Goal: Information Seeking & Learning: Learn about a topic

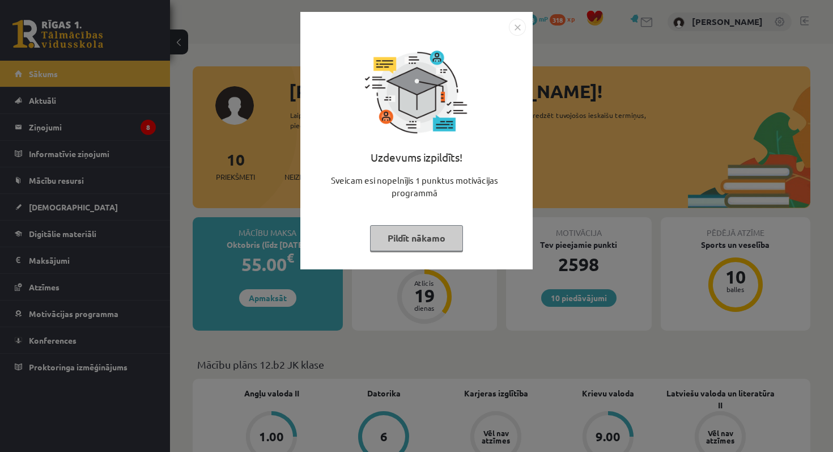
click at [520, 30] on img "Close" at bounding box center [517, 27] width 17 height 17
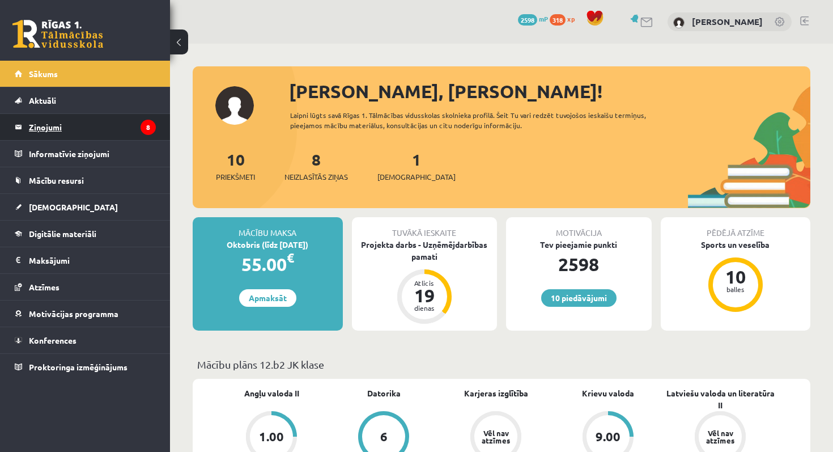
click at [110, 126] on legend "Ziņojumi 8" at bounding box center [92, 127] width 127 height 26
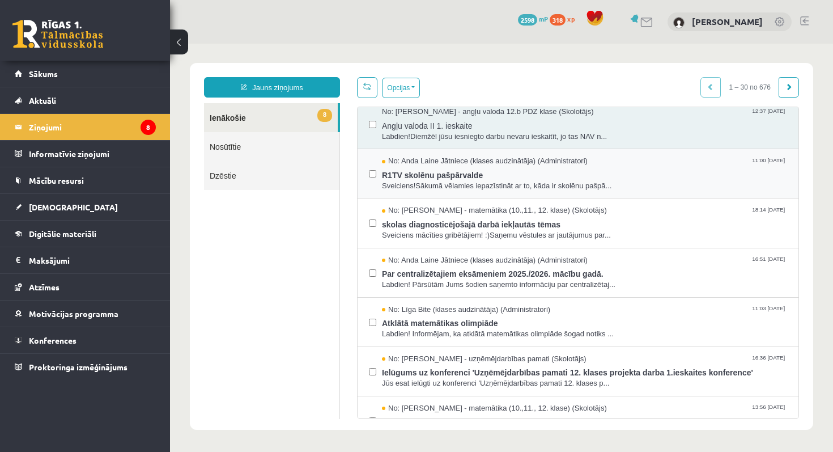
scroll to position [58, 0]
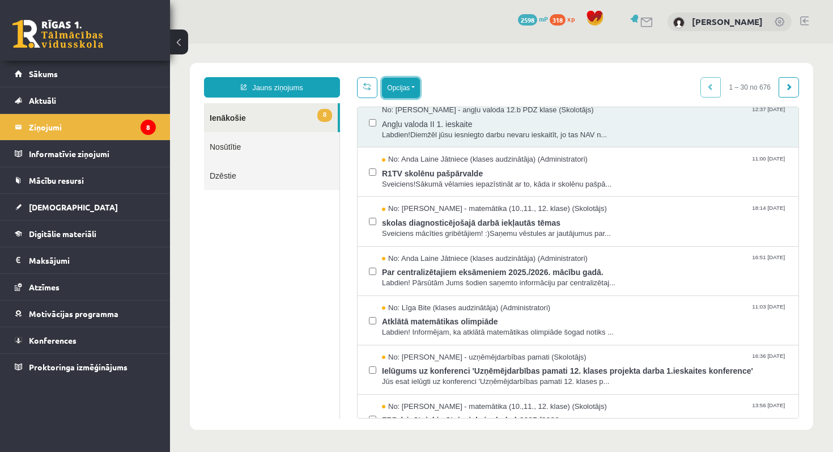
click at [394, 91] on button "Opcijas" at bounding box center [401, 88] width 38 height 20
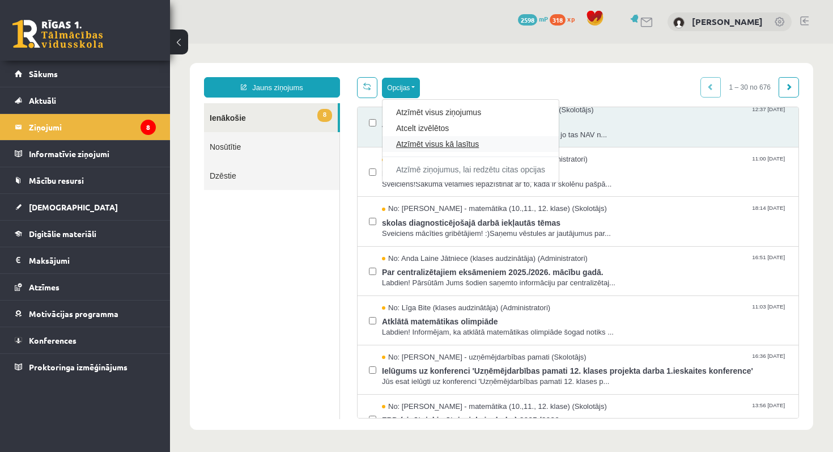
click at [420, 147] on link "Atzīmēt visus kā lasītus" at bounding box center [470, 143] width 149 height 11
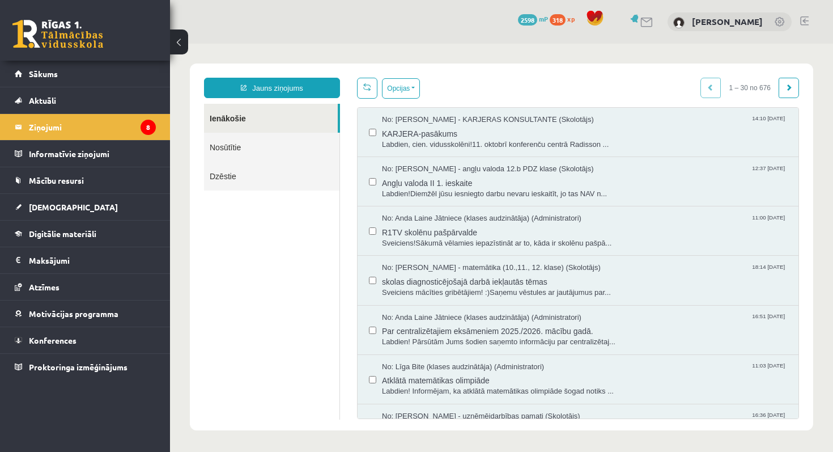
scroll to position [0, 0]
click at [121, 208] on link "[DEMOGRAPHIC_DATA]" at bounding box center [85, 207] width 141 height 26
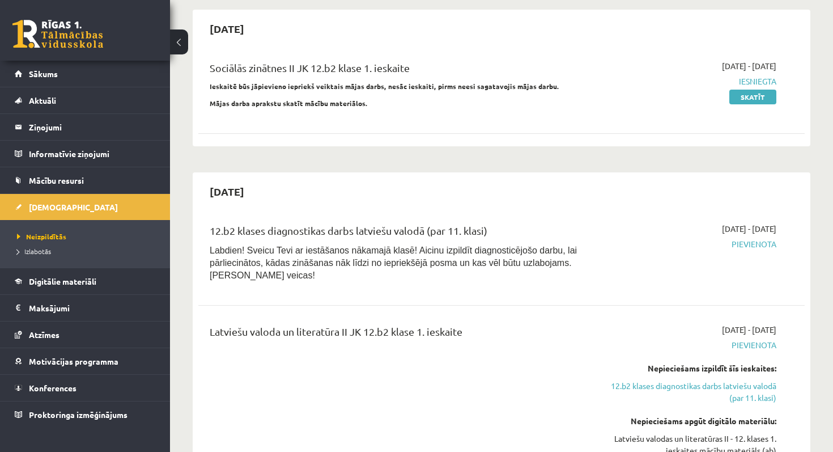
scroll to position [114, 0]
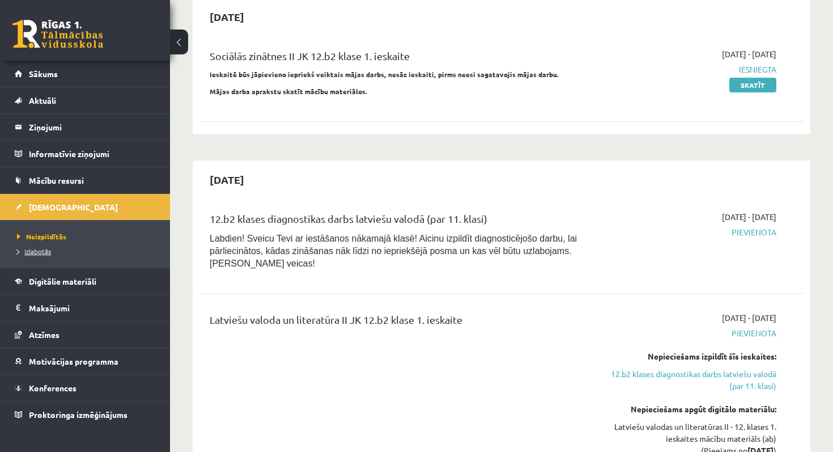
click at [57, 250] on link "Izlabotās" at bounding box center [88, 251] width 142 height 10
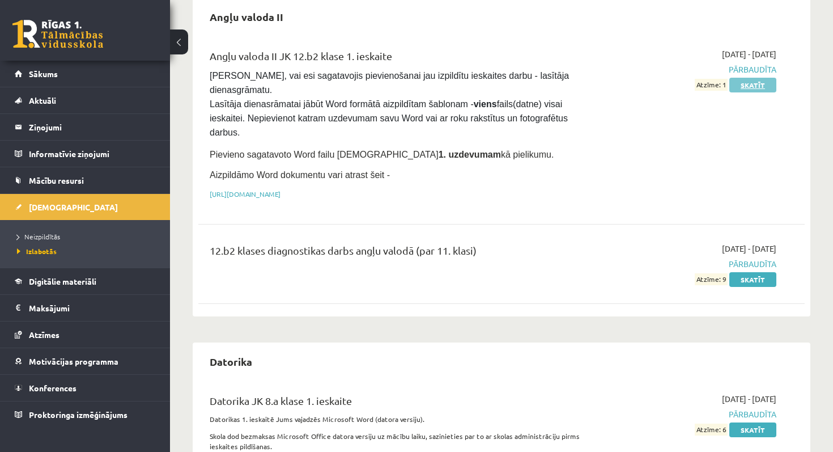
click at [747, 89] on link "Skatīt" at bounding box center [752, 85] width 47 height 15
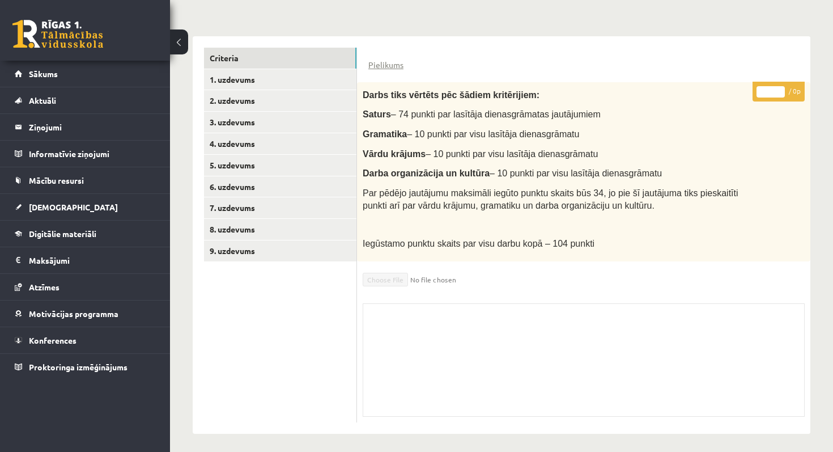
scroll to position [243, 0]
click at [380, 62] on link "Pielikums" at bounding box center [385, 64] width 35 height 12
click at [601, 5] on div "**********" at bounding box center [501, 128] width 663 height 654
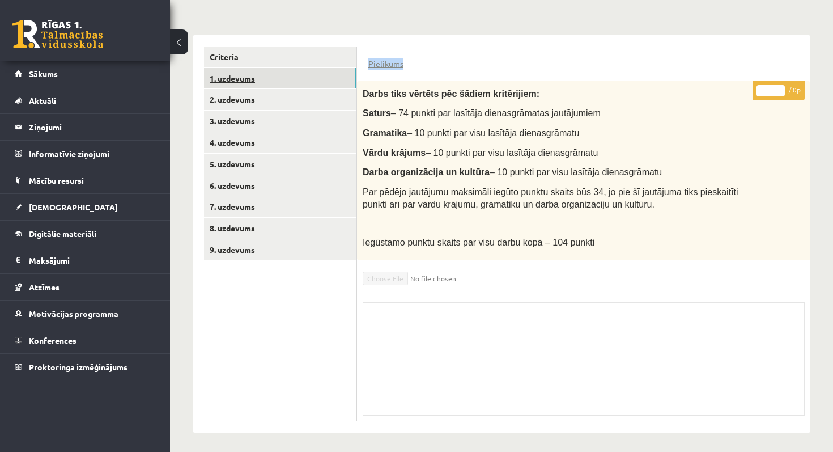
click at [296, 84] on link "1. uzdevums" at bounding box center [280, 78] width 152 height 21
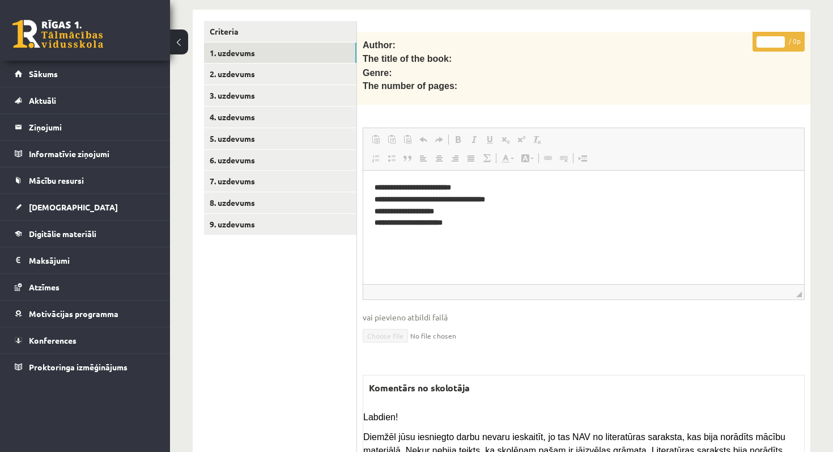
scroll to position [266, 0]
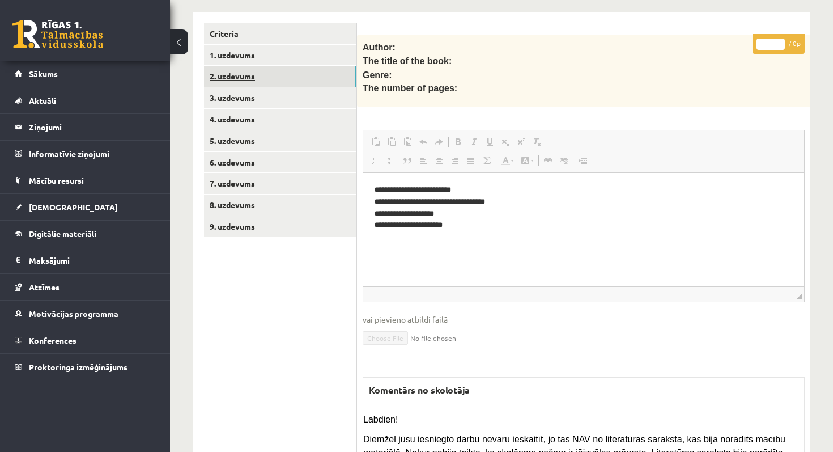
click at [328, 73] on link "2. uzdevums" at bounding box center [280, 76] width 152 height 21
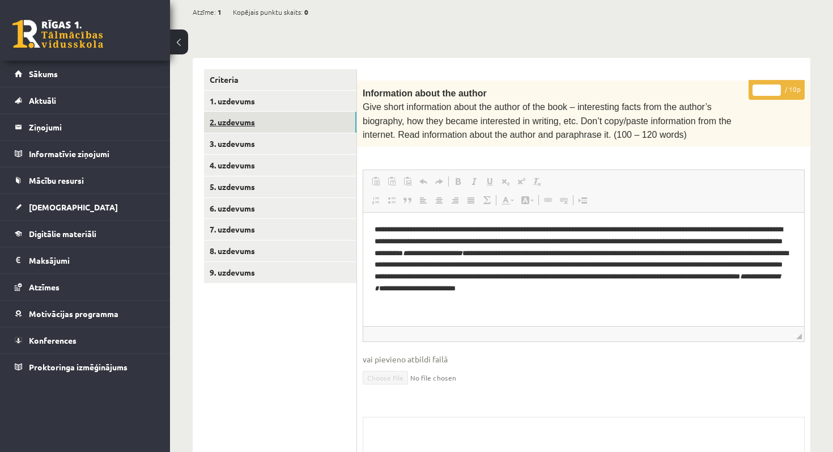
scroll to position [0, 0]
click at [327, 91] on link "1. uzdevums" at bounding box center [280, 101] width 152 height 21
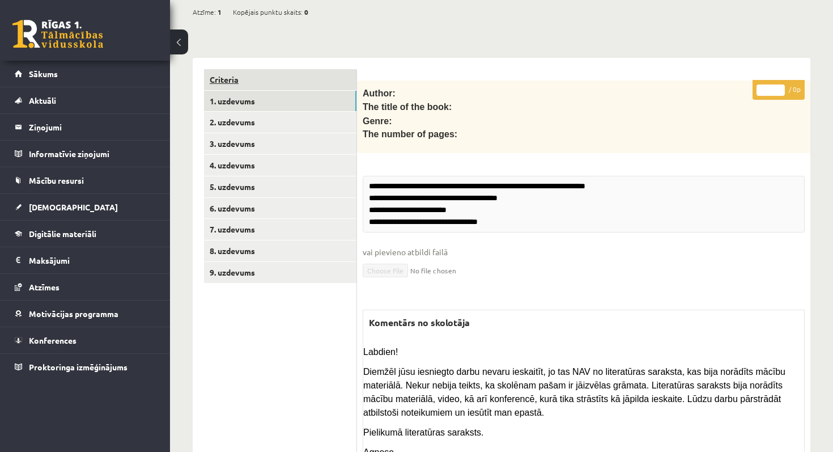
click at [332, 77] on link "Criteria" at bounding box center [280, 79] width 152 height 21
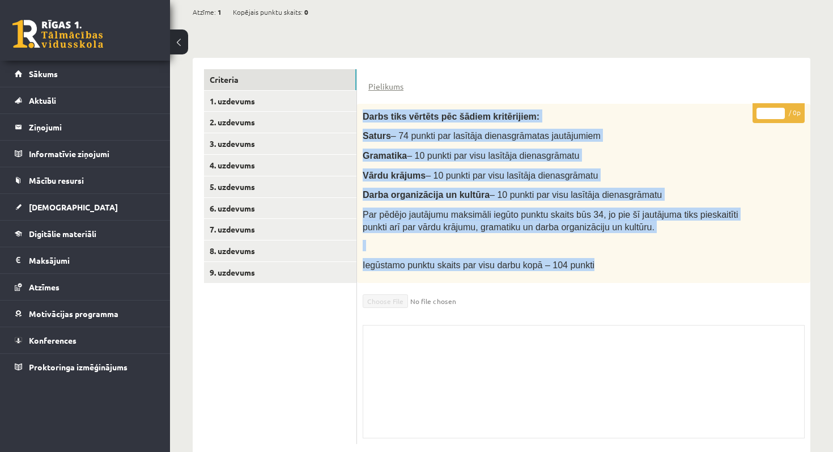
drag, startPoint x: 361, startPoint y: 108, endPoint x: 588, endPoint y: 270, distance: 278.6
click at [588, 270] on div "Darbs tiks vērtēts pēc šādiem kritērijiem: Saturs – 74 punkti par lasītāja dien…" at bounding box center [583, 193] width 453 height 179
copy div "Darbs tiks vērtēts pēc šādiem kritērijiem: Saturs – 74 punkti par lasītāja dien…"
click at [307, 100] on link "1. uzdevums" at bounding box center [280, 101] width 152 height 21
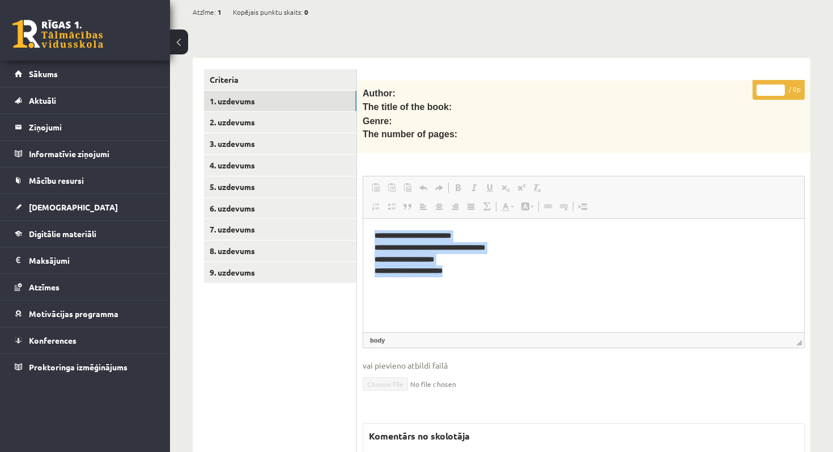
drag, startPoint x: 371, startPoint y: 234, endPoint x: 497, endPoint y: 269, distance: 131.1
click at [497, 269] on html "**********" at bounding box center [583, 254] width 441 height 70
copy strong "**********"
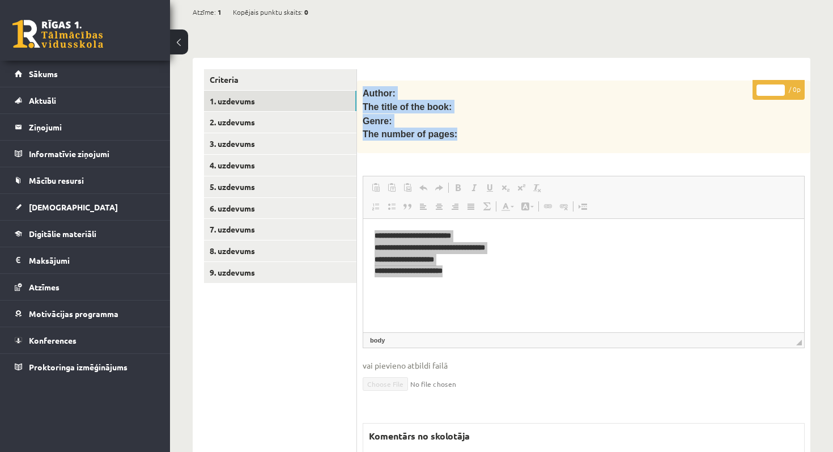
drag, startPoint x: 361, startPoint y: 90, endPoint x: 463, endPoint y: 134, distance: 111.7
click at [463, 134] on div "Author: The title of the book: Genre: The number of pages:" at bounding box center [583, 116] width 453 height 73
copy div "Author: The title of the book: Genre: The number of pages:"
click at [310, 278] on link "9. uzdevums" at bounding box center [280, 272] width 152 height 21
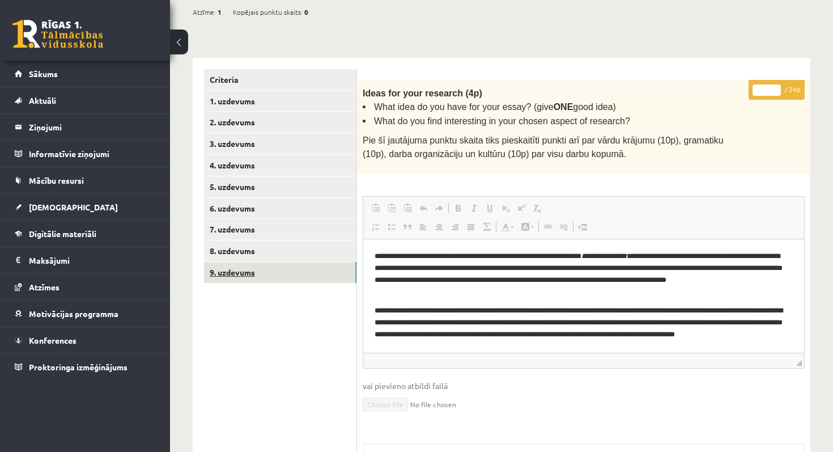
click at [313, 262] on link "9. uzdevums" at bounding box center [280, 272] width 152 height 21
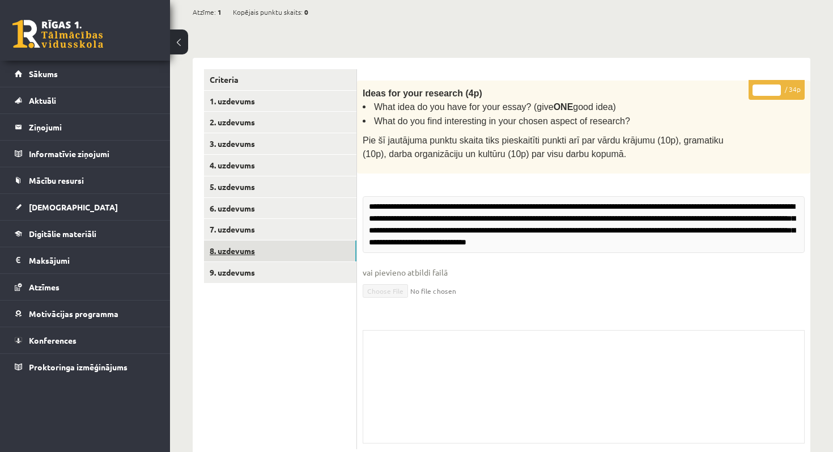
click at [317, 248] on link "8. uzdevums" at bounding box center [280, 250] width 152 height 21
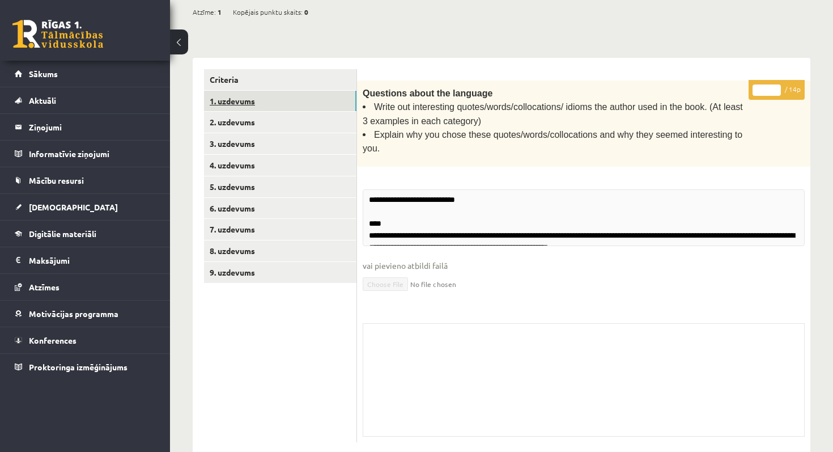
click at [321, 93] on link "1. uzdevums" at bounding box center [280, 101] width 152 height 21
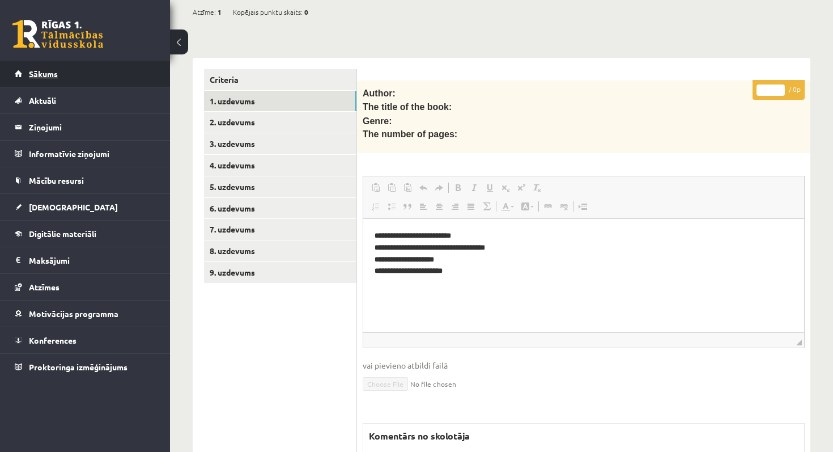
click at [147, 76] on link "Sākums" at bounding box center [85, 74] width 141 height 26
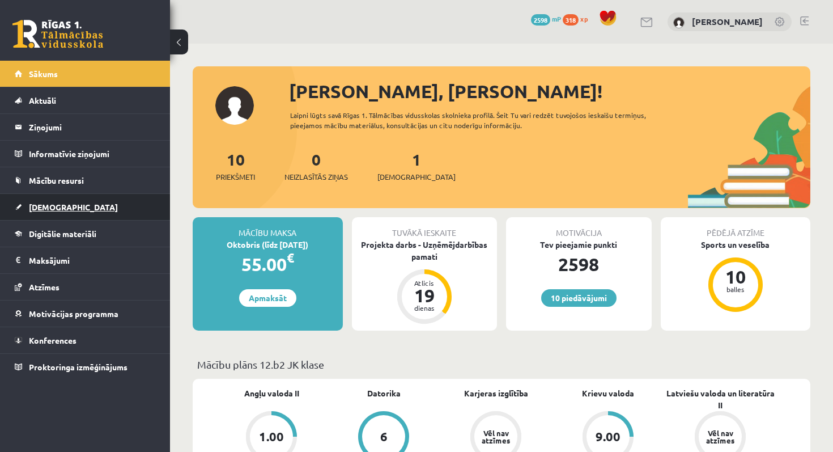
click at [116, 208] on link "[DEMOGRAPHIC_DATA]" at bounding box center [85, 207] width 141 height 26
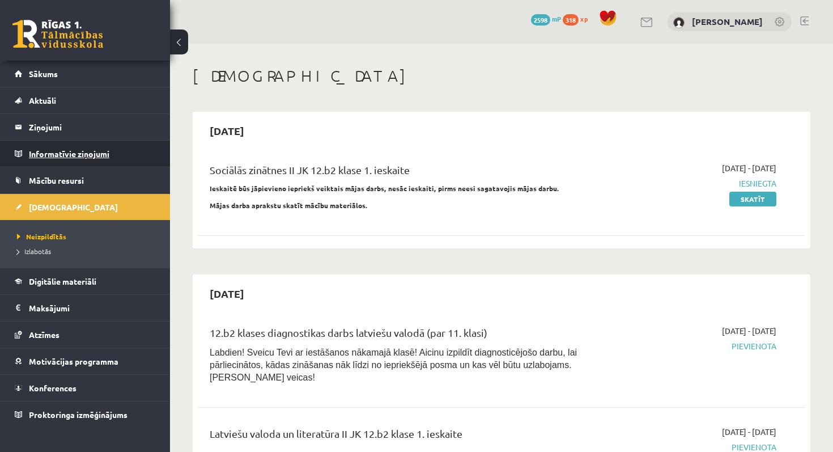
click at [137, 160] on legend "Informatīvie ziņojumi 0" at bounding box center [92, 154] width 127 height 26
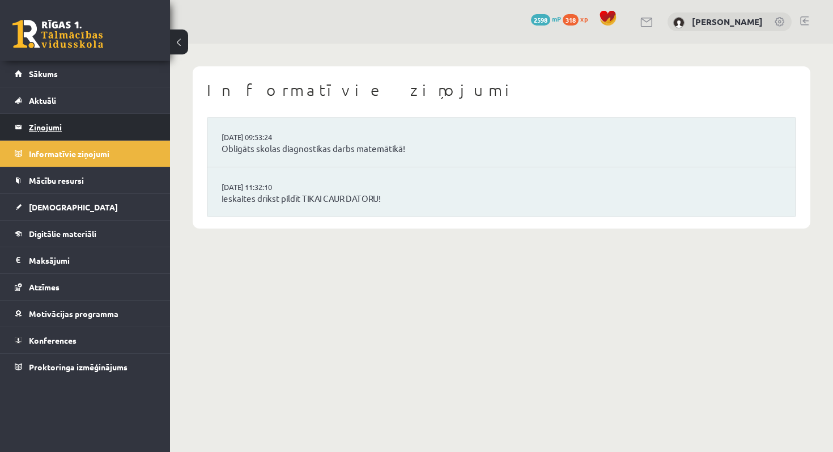
click at [142, 126] on legend "Ziņojumi 0" at bounding box center [92, 127] width 127 height 26
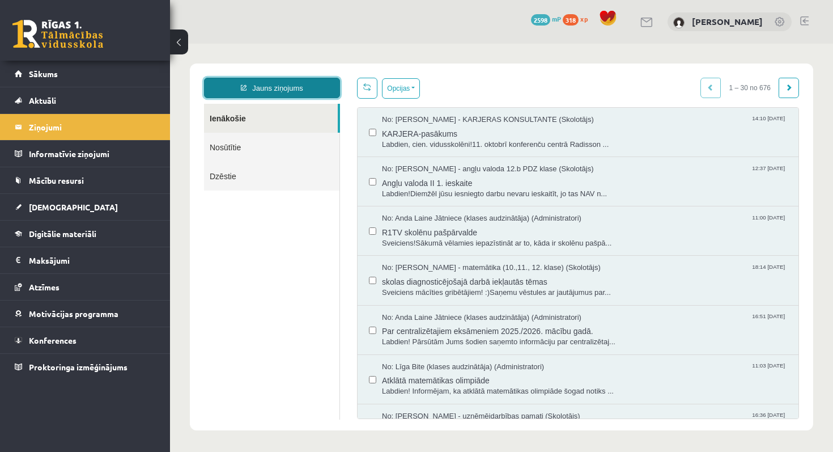
click at [311, 90] on link "Jauns ziņojums" at bounding box center [272, 88] width 136 height 20
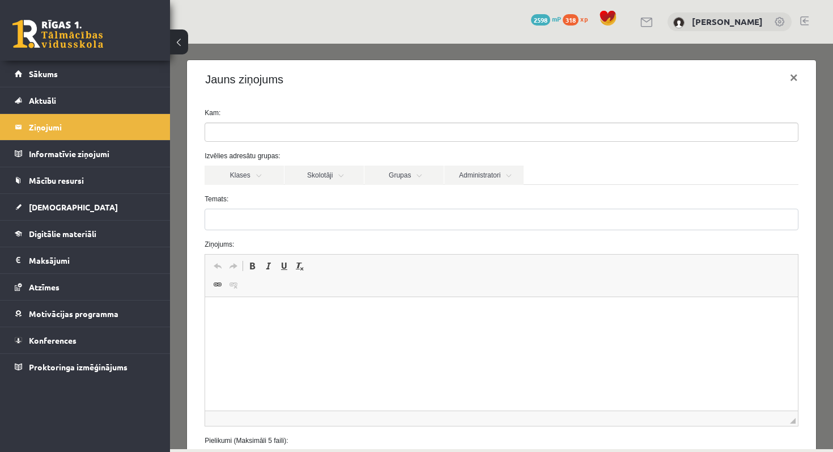
click at [299, 137] on ul at bounding box center [501, 132] width 593 height 18
click at [327, 197] on label "Temats:" at bounding box center [501, 199] width 611 height 10
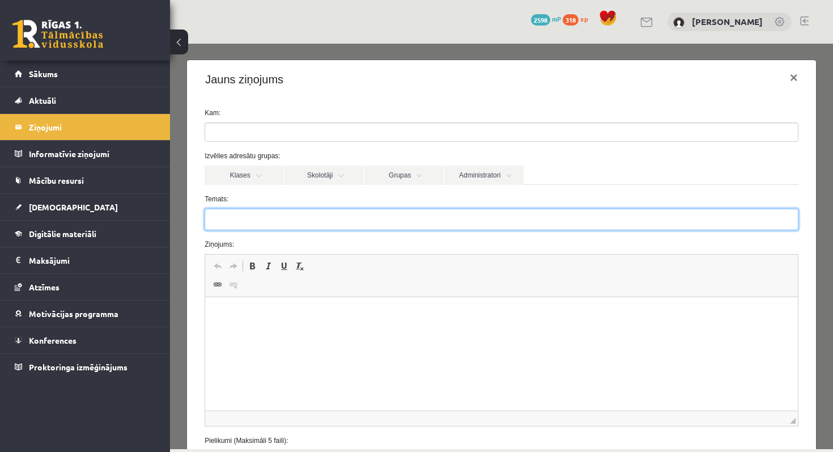
click at [327, 208] on input "Temats:" at bounding box center [502, 219] width 594 height 22
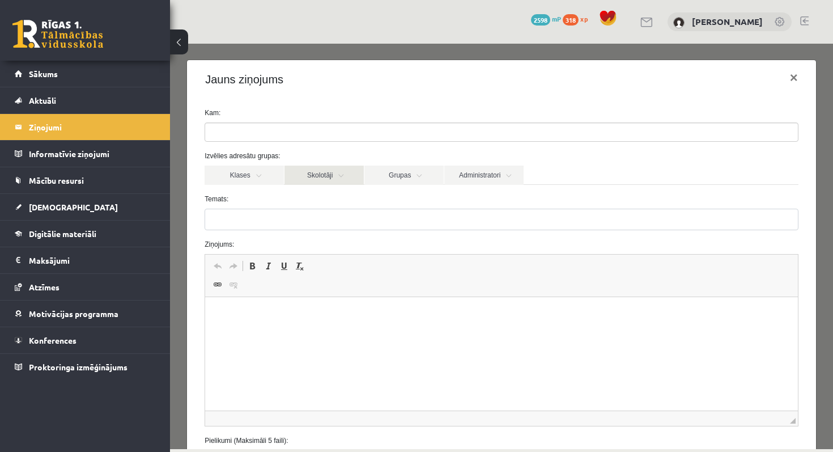
click at [312, 177] on link "Skolotāji" at bounding box center [323, 174] width 79 height 19
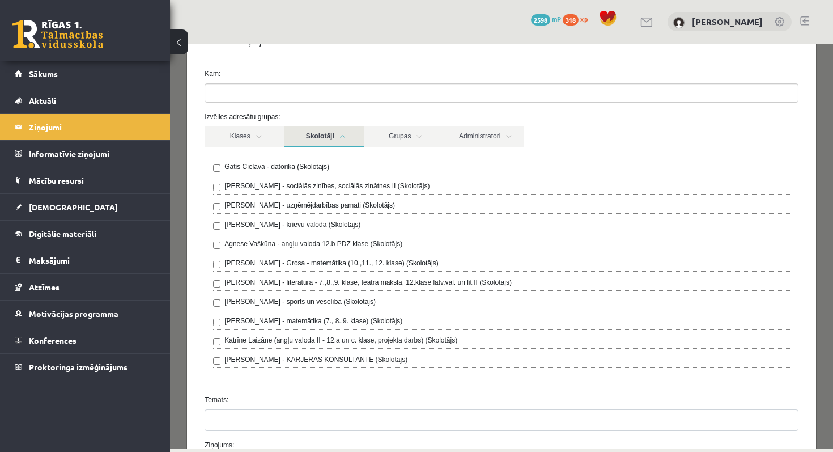
scroll to position [40, 0]
click at [351, 241] on label "Agnese Vaškūna - angļu valoda 12.b PDZ klase (Skolotājs)" at bounding box center [313, 242] width 178 height 10
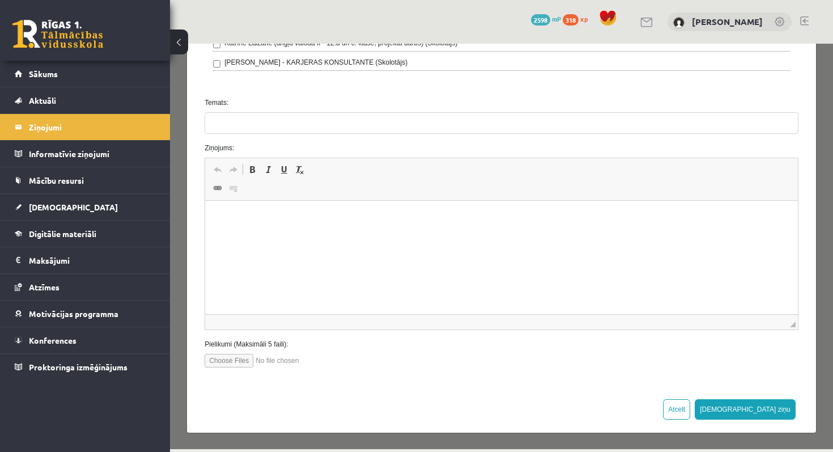
scroll to position [0, 0]
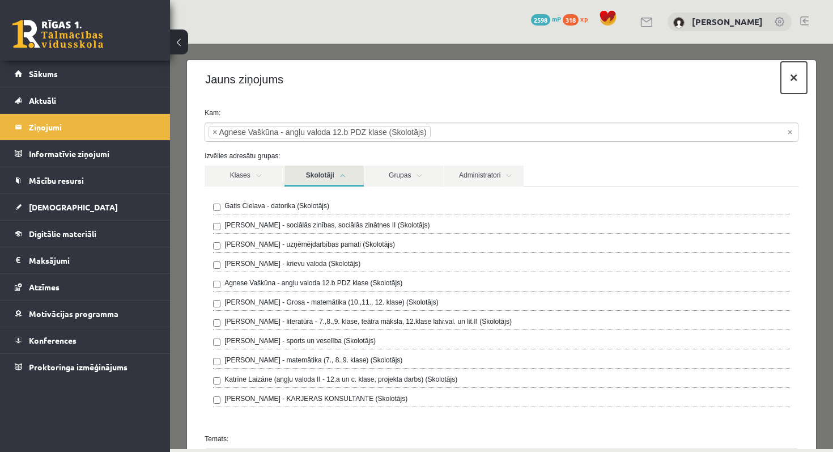
click at [798, 78] on button "×" at bounding box center [794, 78] width 26 height 32
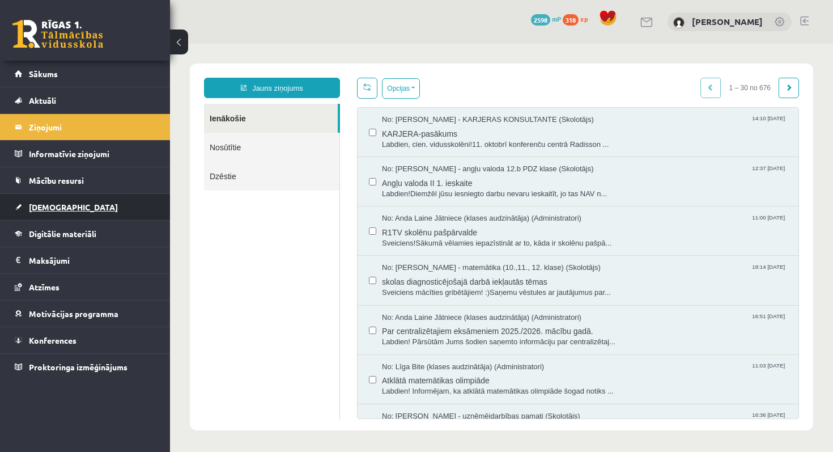
click at [117, 212] on link "[DEMOGRAPHIC_DATA]" at bounding box center [85, 207] width 141 height 26
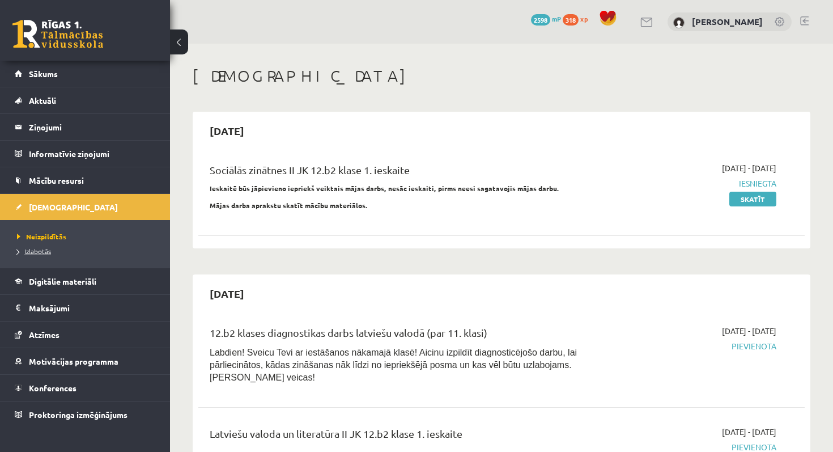
click at [45, 252] on span "Izlabotās" at bounding box center [34, 250] width 34 height 9
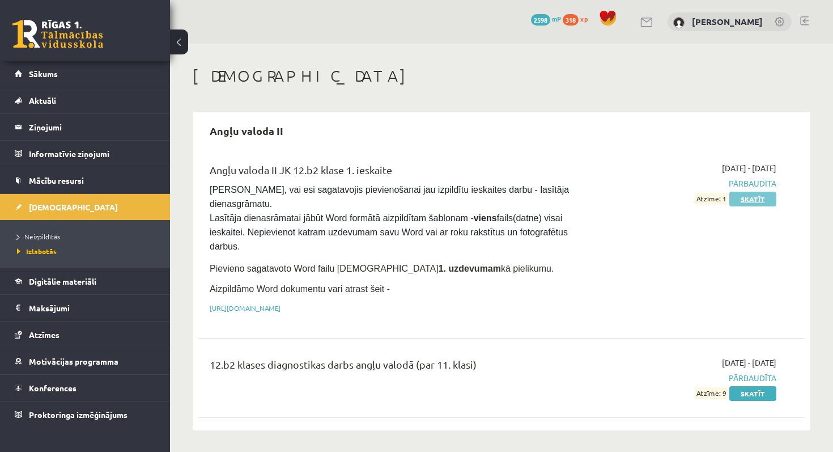
click at [759, 202] on link "Skatīt" at bounding box center [752, 198] width 47 height 15
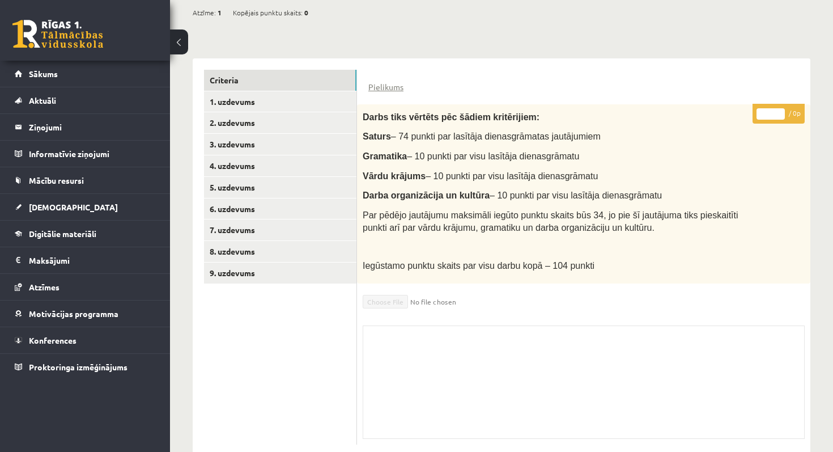
scroll to position [243, 0]
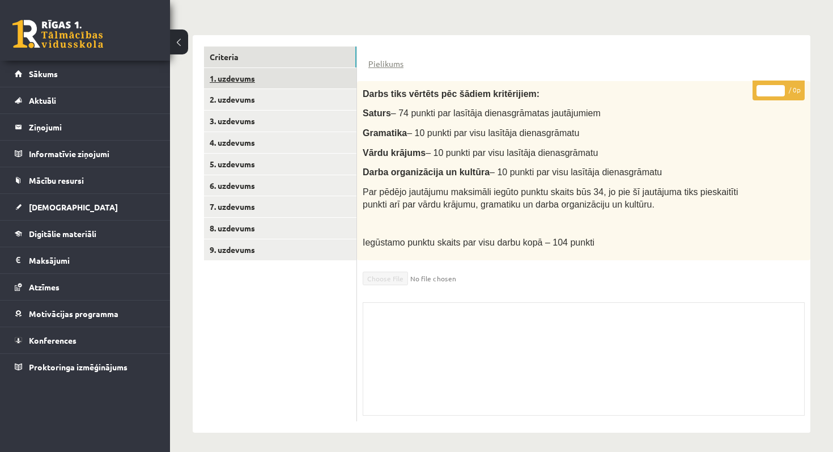
click at [339, 75] on link "1. uzdevums" at bounding box center [280, 78] width 152 height 21
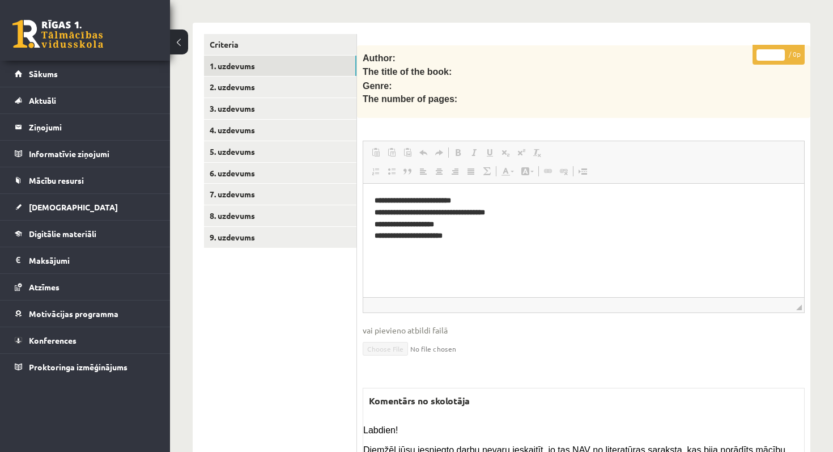
scroll to position [256, 0]
click at [301, 91] on link "2. uzdevums" at bounding box center [280, 86] width 152 height 21
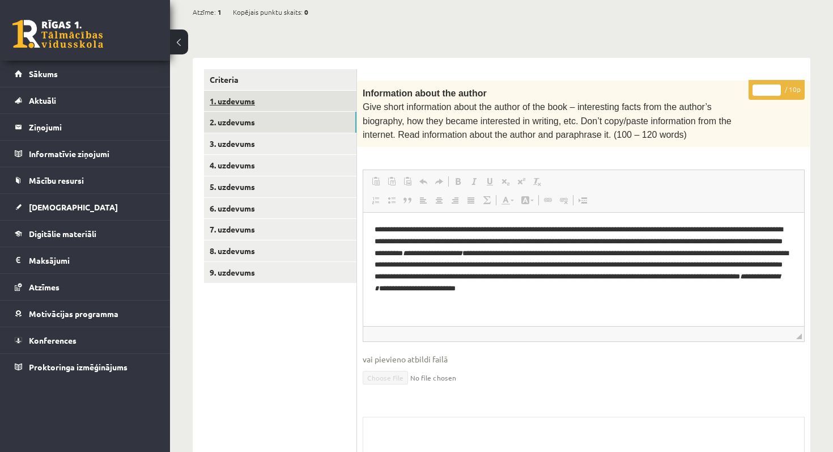
scroll to position [0, 0]
click at [365, 88] on span "Information about the author" at bounding box center [425, 93] width 124 height 10
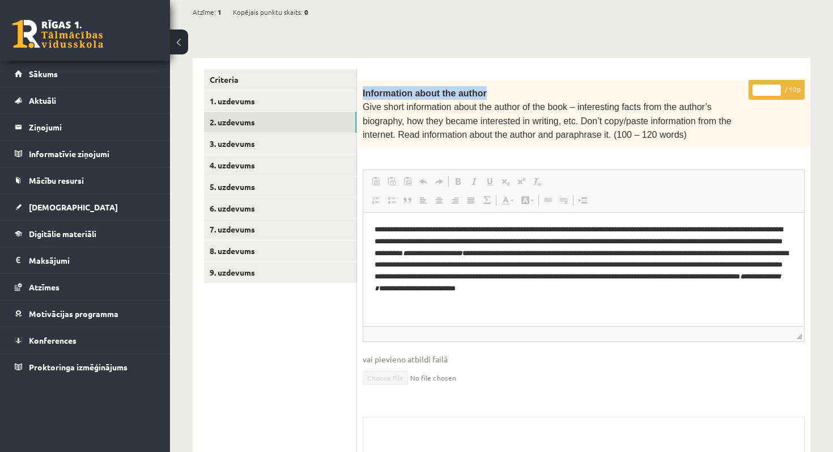
click at [365, 88] on span "Information about the author" at bounding box center [425, 93] width 124 height 10
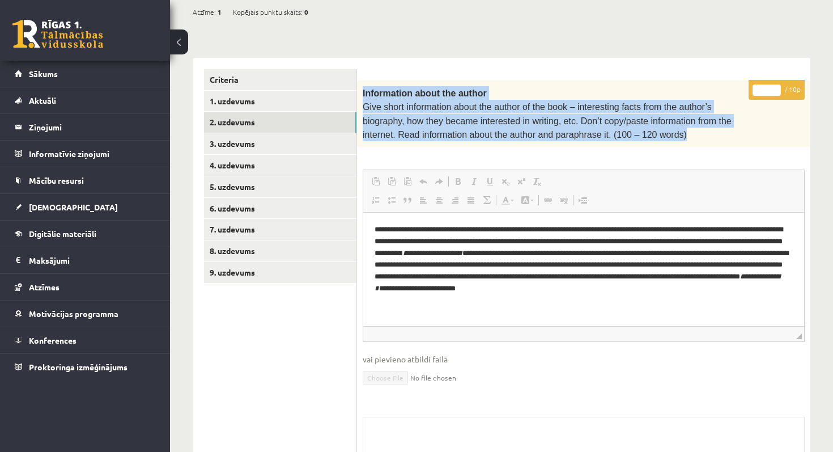
drag, startPoint x: 686, startPoint y: 132, endPoint x: 365, endPoint y: 79, distance: 325.1
click at [365, 80] on div "Information about the author Give short information about the author of the boo…" at bounding box center [583, 113] width 453 height 67
copy div "Information about the author Give short information about the author of the boo…"
click at [347, 137] on link "3. uzdevums" at bounding box center [280, 143] width 152 height 21
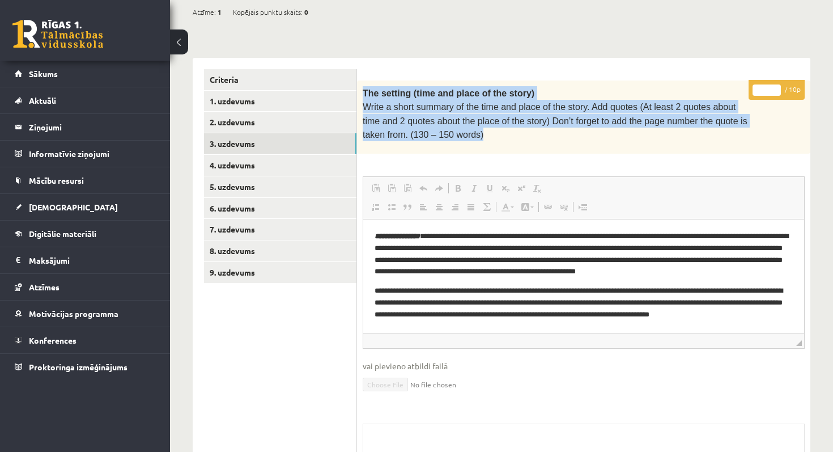
drag, startPoint x: 364, startPoint y: 92, endPoint x: 512, endPoint y: 132, distance: 152.7
click at [512, 132] on div "The setting (time and place of the story) Write a short summary of the time and…" at bounding box center [583, 117] width 453 height 74
copy div "The setting (time and place of the story) Write a short summary of the time and…"
click at [244, 160] on link "4. uzdevums" at bounding box center [280, 165] width 152 height 21
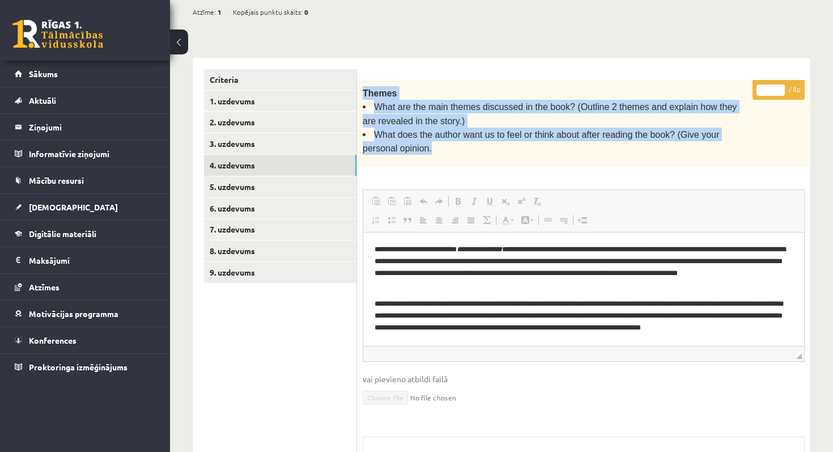
drag, startPoint x: 363, startPoint y: 90, endPoint x: 438, endPoint y: 148, distance: 94.9
click at [438, 148] on div "Themes What are the main themes discussed in the book? (Outline 2 themes and ex…" at bounding box center [583, 123] width 453 height 86
copy div "Themes What are the main themes discussed in the book? (Outline 2 themes and ex…"
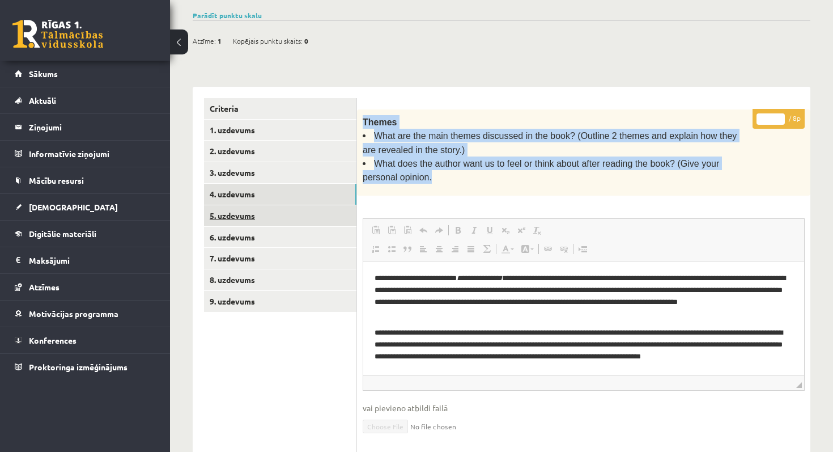
click at [327, 214] on link "5. uzdevums" at bounding box center [280, 215] width 152 height 21
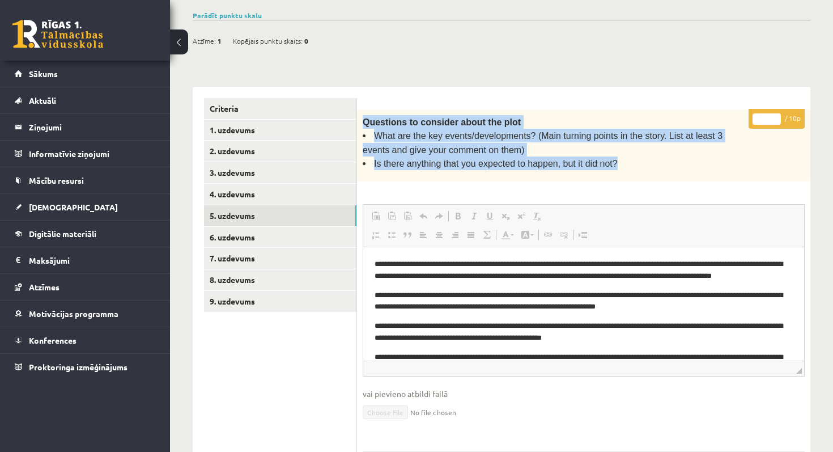
scroll to position [0, 0]
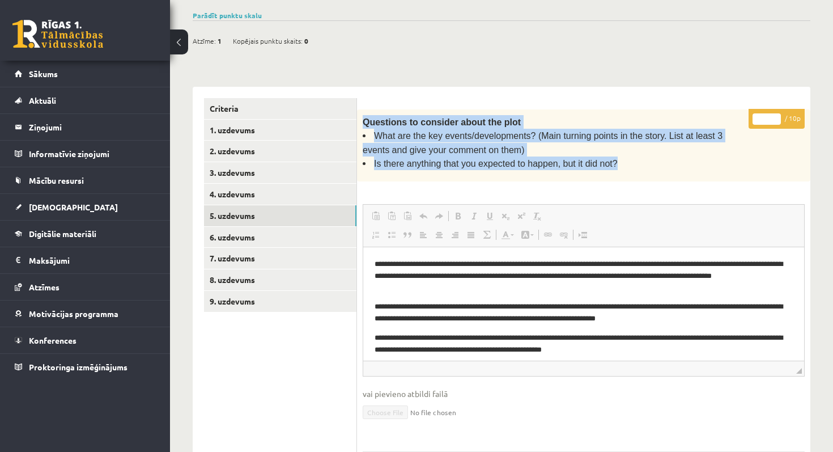
drag, startPoint x: 361, startPoint y: 117, endPoint x: 484, endPoint y: 171, distance: 134.7
click at [484, 171] on div "Questions to consider about the plot What are the key events/developments? (Mai…" at bounding box center [583, 145] width 453 height 73
copy div "Questions to consider about the plot What are the key events/developments? (Mai…"
click at [311, 241] on link "6. uzdevums" at bounding box center [280, 237] width 152 height 21
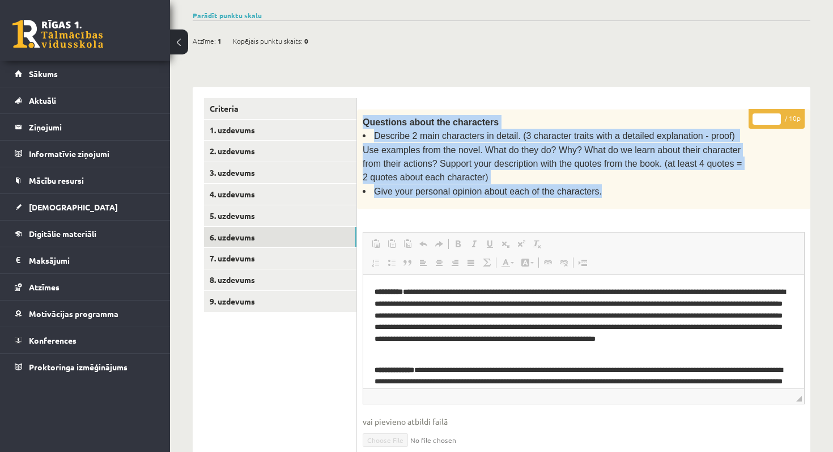
drag, startPoint x: 365, startPoint y: 123, endPoint x: 610, endPoint y: 197, distance: 256.1
click at [610, 197] on div "Questions about the characters Describe 2 main characters in detail. (3 charact…" at bounding box center [583, 159] width 453 height 100
copy div "Questions about the characters Describe 2 main characters in detail. (3 charact…"
click at [287, 251] on link "7. uzdevums" at bounding box center [280, 258] width 152 height 21
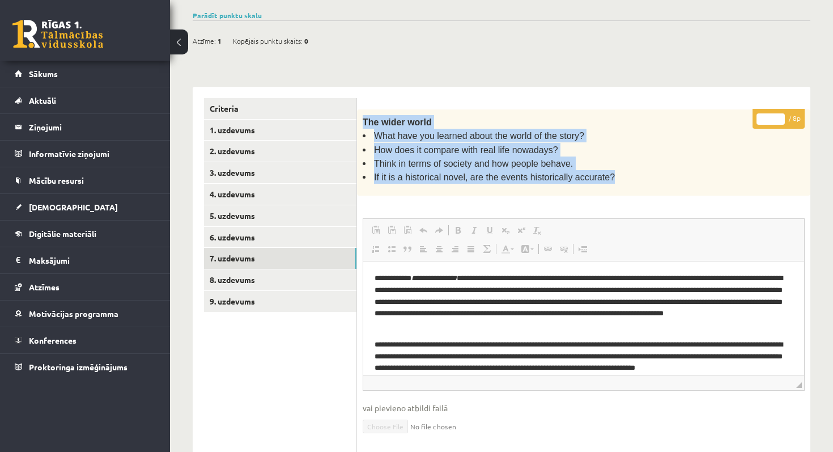
drag, startPoint x: 361, startPoint y: 121, endPoint x: 601, endPoint y: 184, distance: 247.8
click at [601, 184] on div "The wider world What have you learned about the world of the story? How does it…" at bounding box center [583, 152] width 453 height 86
copy div "The wider world What have you learned about the world of the story? How does it…"
click at [295, 280] on link "8. uzdevums" at bounding box center [280, 279] width 152 height 21
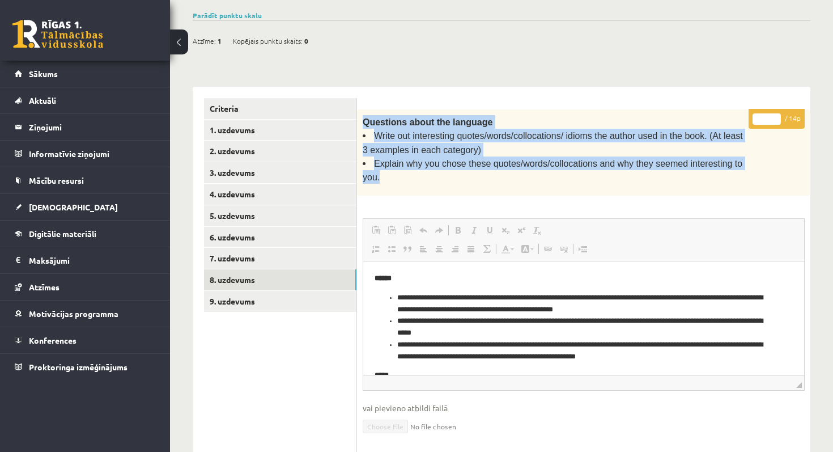
drag, startPoint x: 365, startPoint y: 118, endPoint x: 418, endPoint y: 177, distance: 79.8
click at [418, 177] on div "Questions about the language Write out interesting quotes/words/collocations/ i…" at bounding box center [583, 152] width 453 height 86
copy div "Questions about the language Write out interesting quotes/words/collocations/ i…"
click at [261, 299] on link "9. uzdevums" at bounding box center [280, 301] width 152 height 21
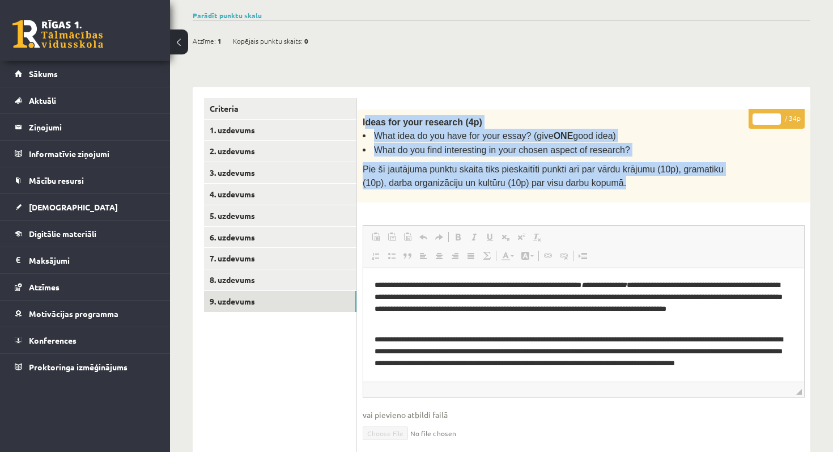
drag, startPoint x: 364, startPoint y: 121, endPoint x: 607, endPoint y: 184, distance: 250.5
click at [607, 184] on div "Ideas for your research (4p) What idea do you have for your essay? (give ONE go…" at bounding box center [583, 155] width 453 height 93
copy div "deas for your research (4p) What idea do you have for your essay? (give ONE goo…"
